Goal: Navigation & Orientation: Find specific page/section

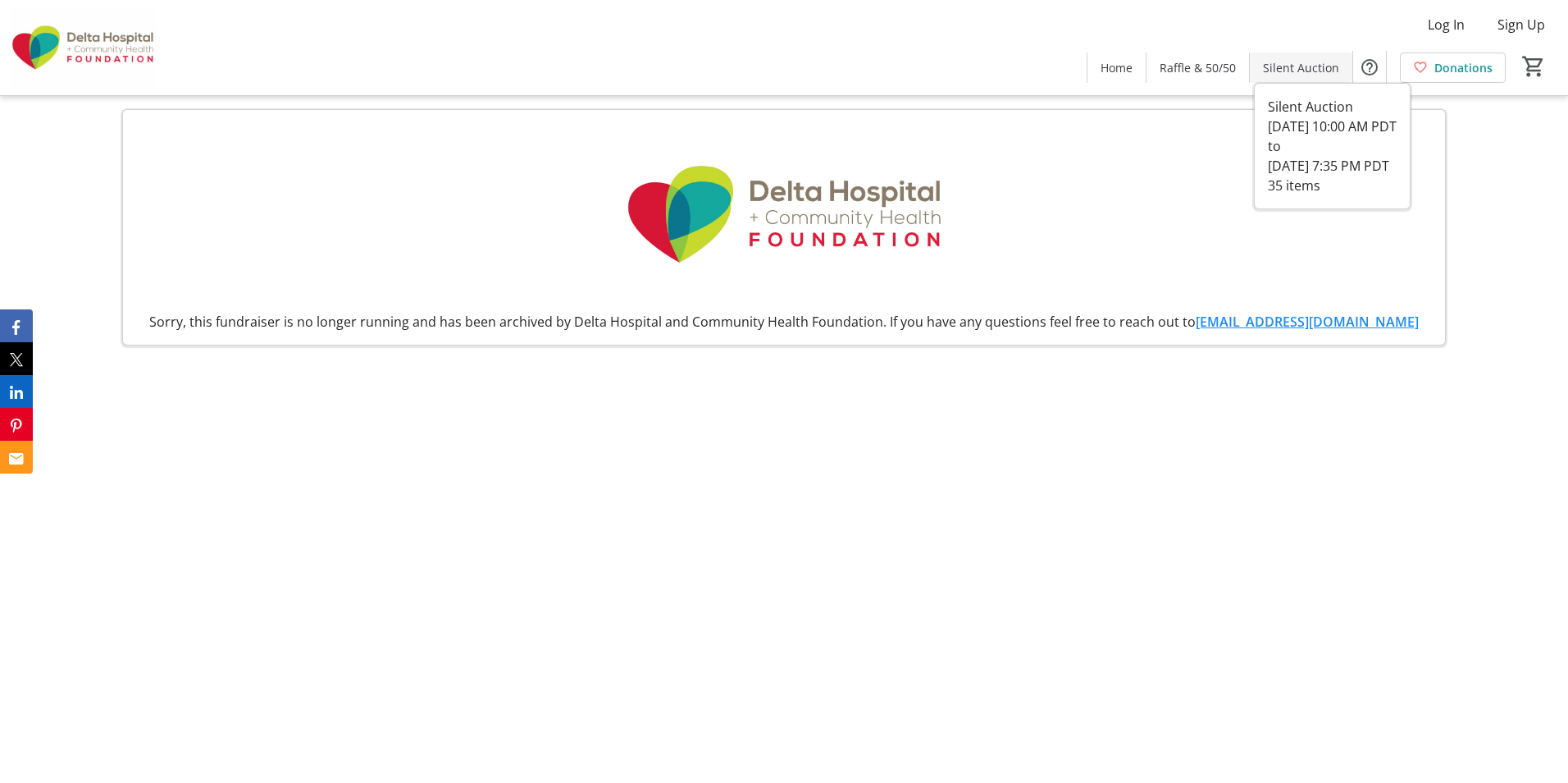
click at [1276, 69] on span "Silent Auction" at bounding box center [1300, 67] width 76 height 17
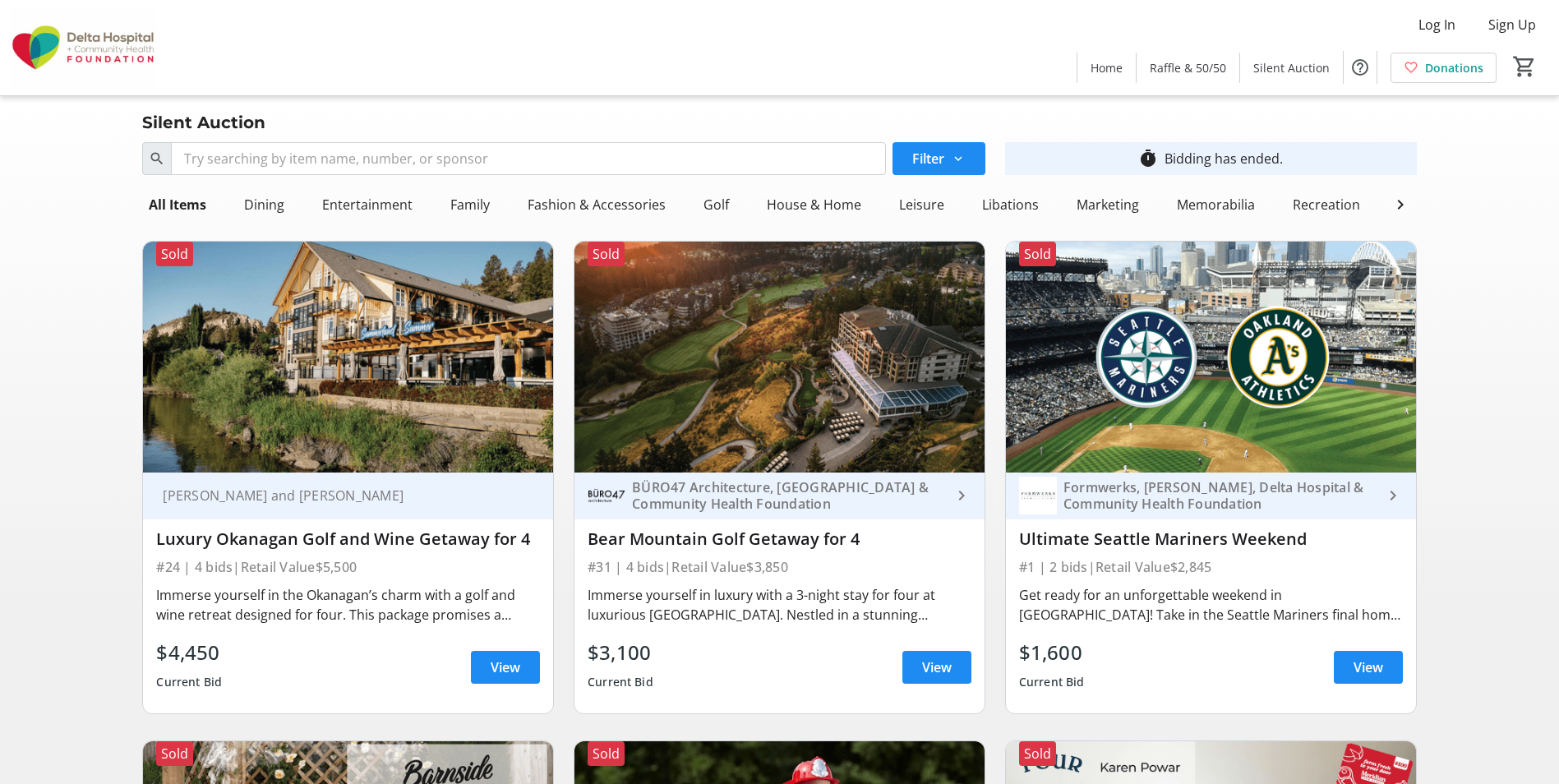
click at [138, 49] on img at bounding box center [82, 47] width 146 height 82
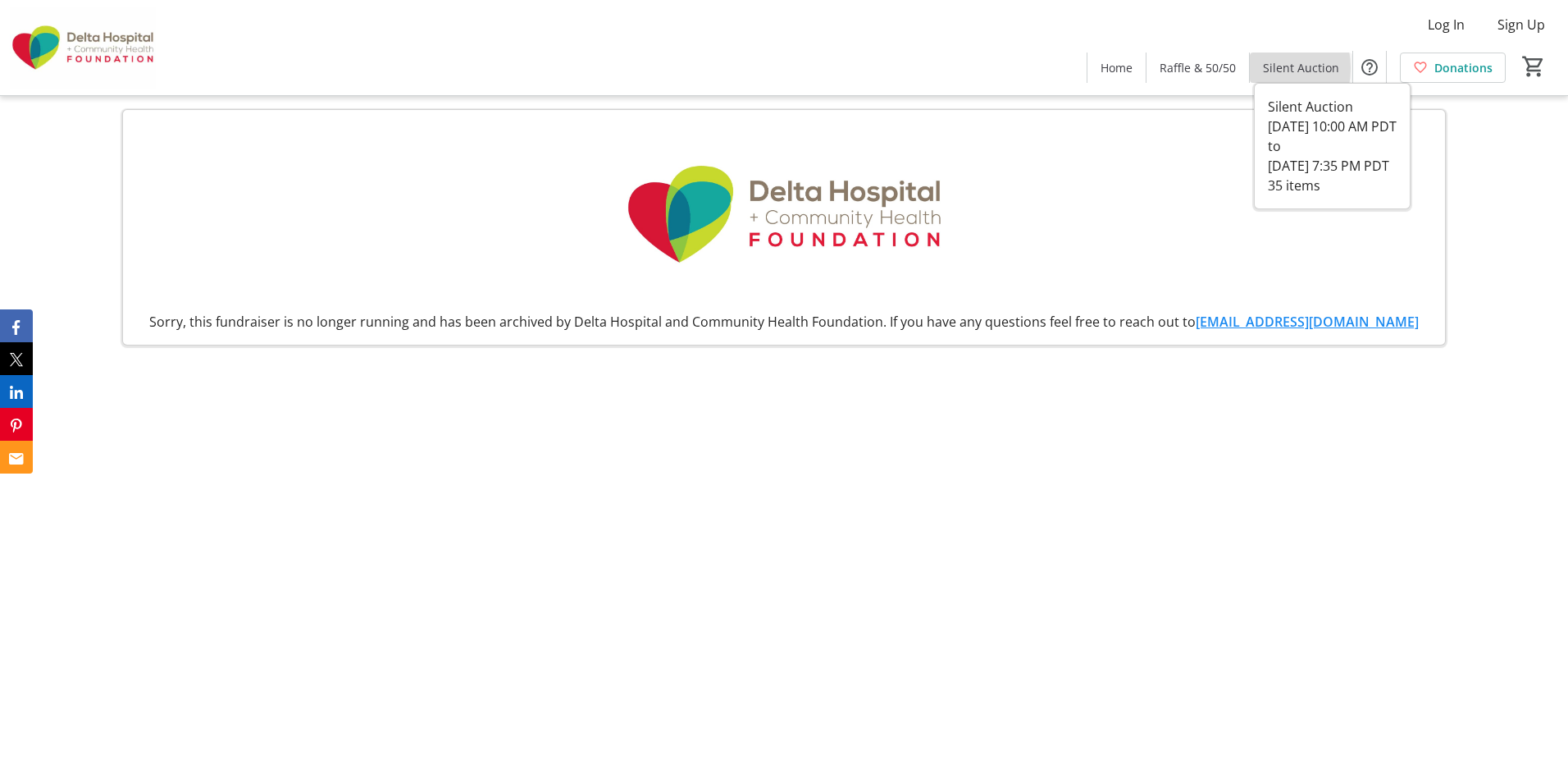
click at [1258, 68] on span at bounding box center [1300, 68] width 102 height 40
